Goal: Information Seeking & Learning: Find specific page/section

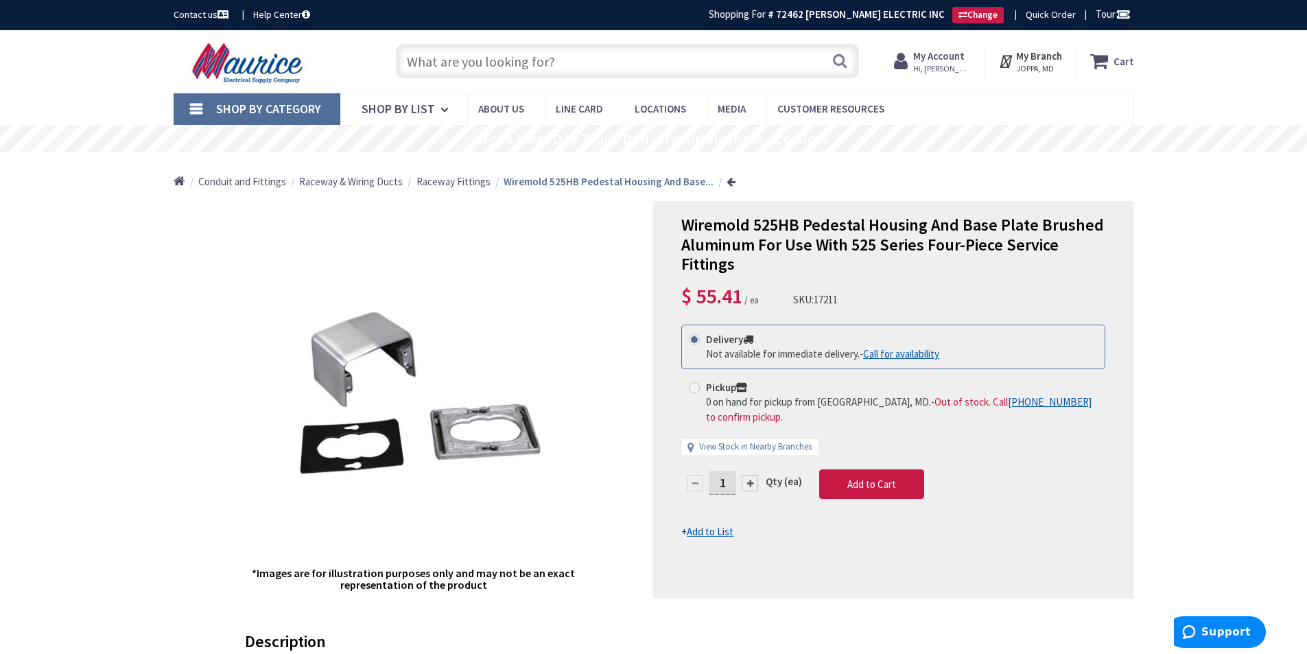
click at [553, 54] on input "text" at bounding box center [627, 61] width 463 height 34
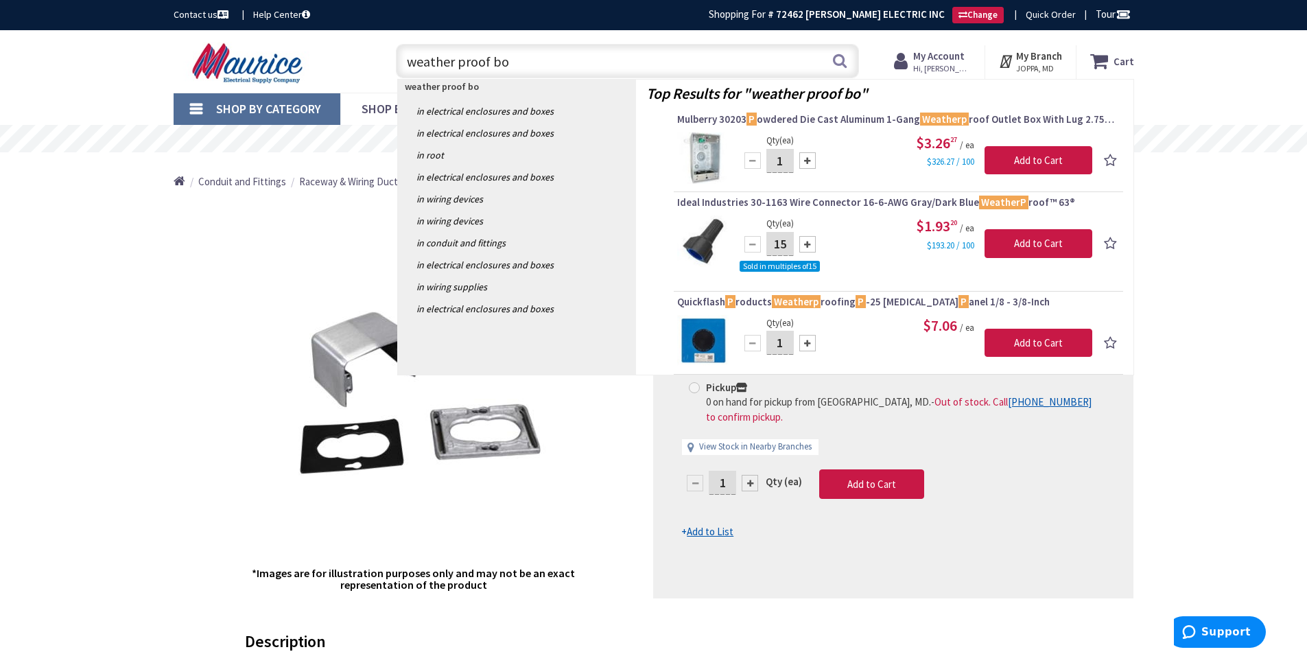
type input "weather proof box"
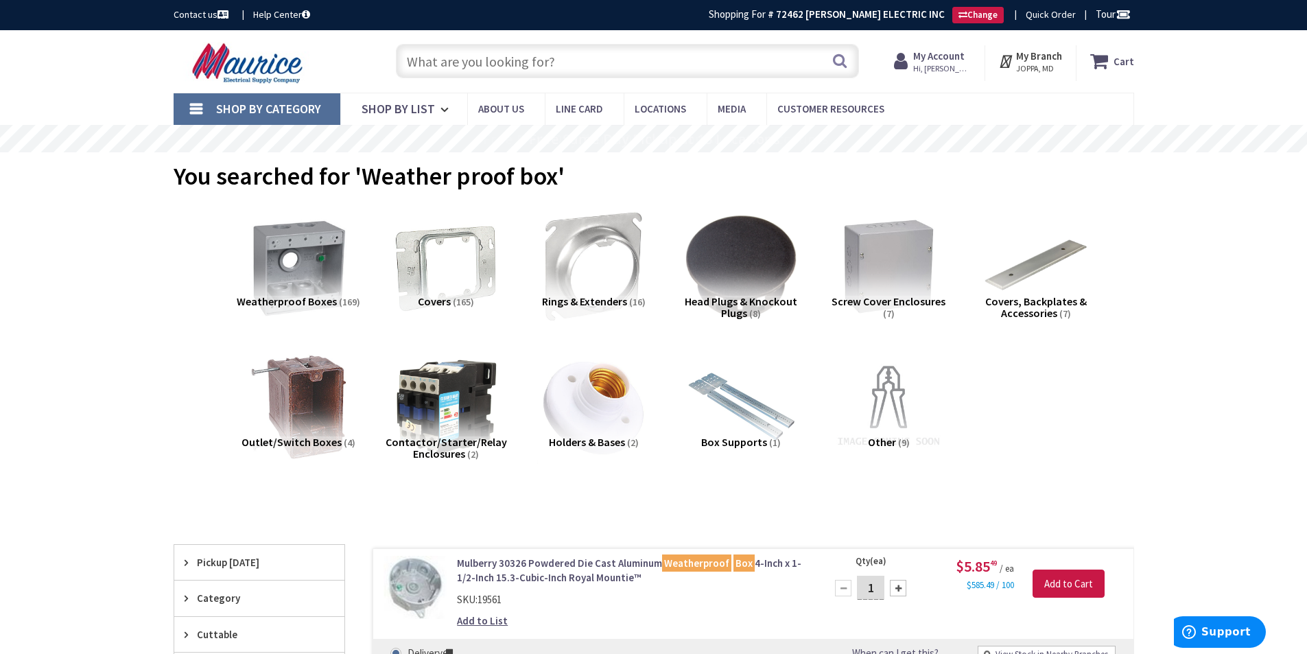
click at [491, 54] on input "text" at bounding box center [627, 61] width 463 height 34
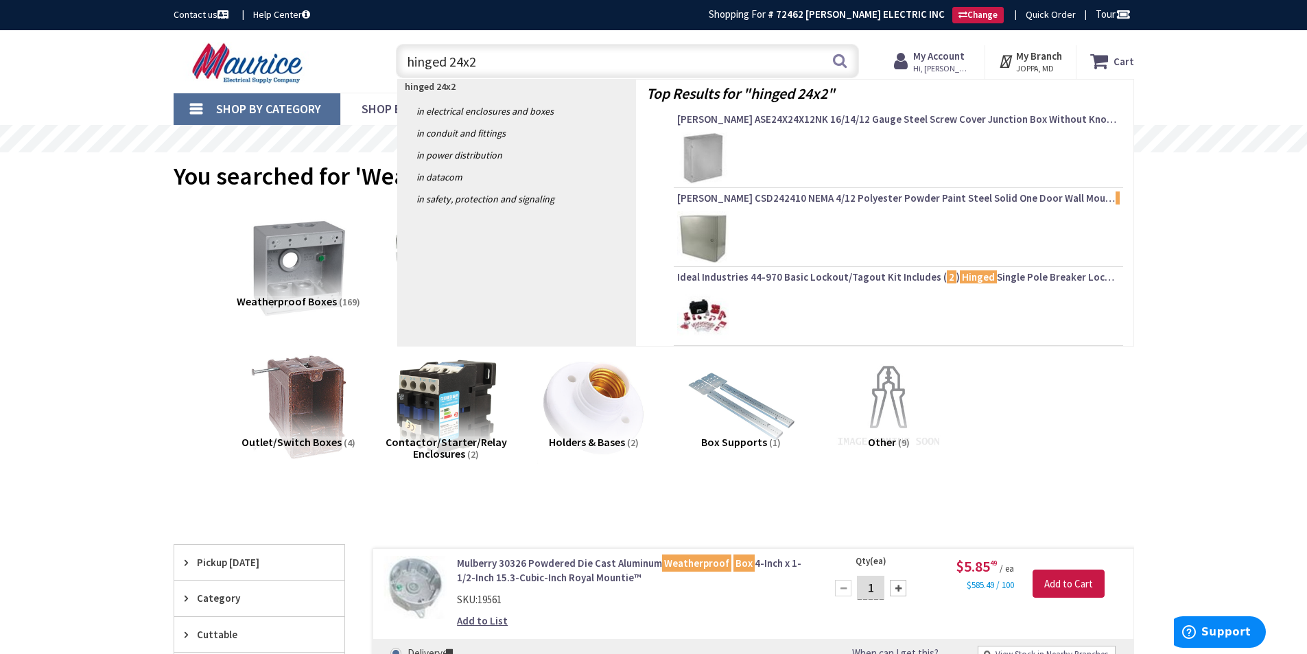
type input "hinged 24x24"
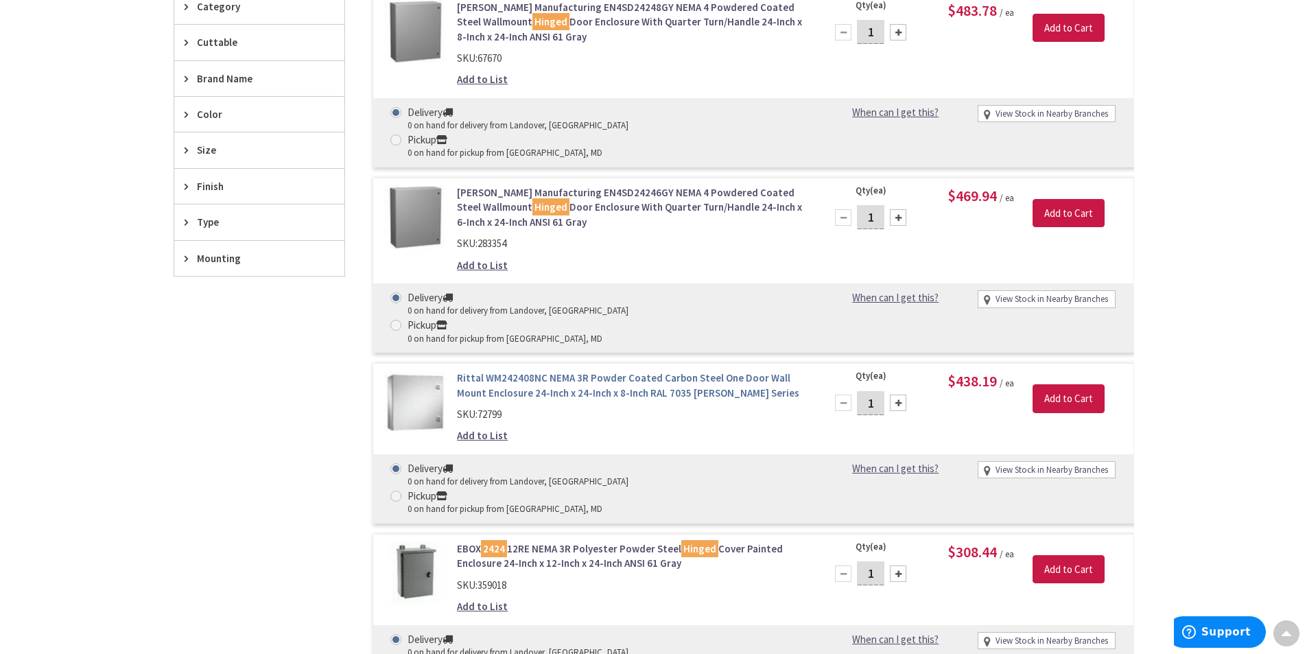
scroll to position [414, 0]
click at [598, 372] on link "Rittal WM242408NC NEMA 3R Powder Coated Carbon Steel One Door Wall Mount Enclos…" at bounding box center [631, 387] width 349 height 30
